Goal: Obtain resource: Obtain resource

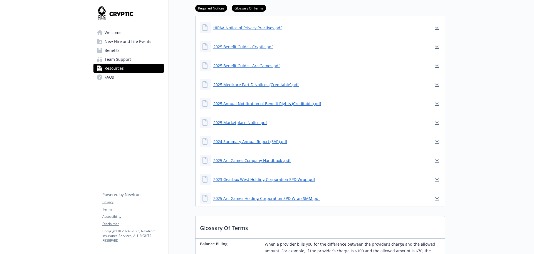
scroll to position [195, 0]
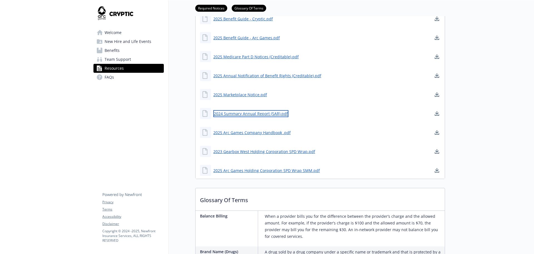
click at [245, 113] on link "2024 Summary Annual Report (SAR).pdf" at bounding box center [250, 113] width 75 height 7
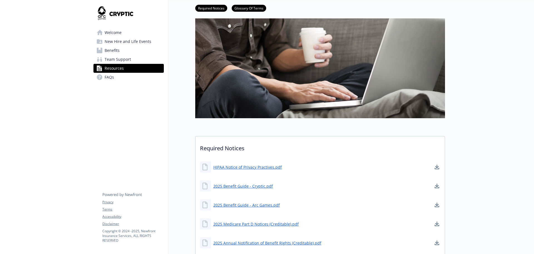
click at [114, 12] on img at bounding box center [114, 13] width 43 height 17
click at [104, 15] on img at bounding box center [114, 13] width 43 height 17
click at [110, 35] on span "Welcome" at bounding box center [113, 32] width 17 height 9
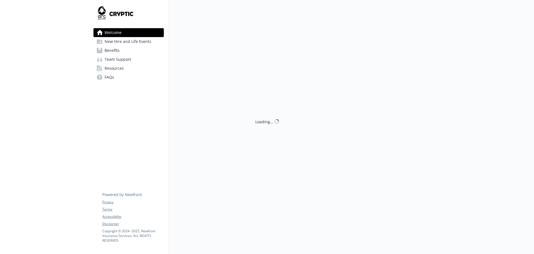
scroll to position [28, 0]
